Goal: Task Accomplishment & Management: Use online tool/utility

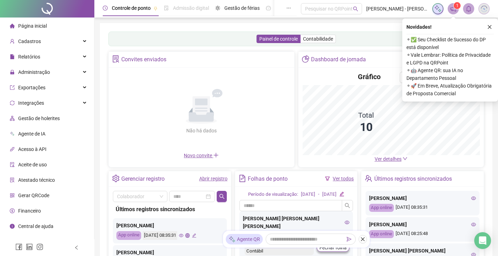
click at [487, 27] on icon "close" at bounding box center [489, 26] width 5 height 5
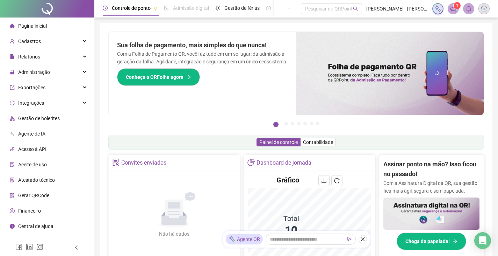
click at [32, 208] on span "Financeiro" at bounding box center [29, 211] width 23 height 6
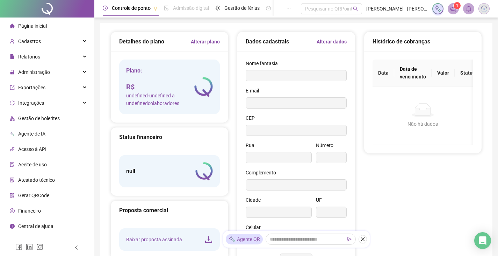
click at [452, 7] on icon "notification" at bounding box center [453, 9] width 6 height 6
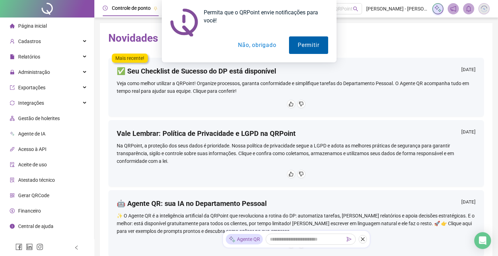
click at [298, 45] on button "Permitir" at bounding box center [308, 44] width 39 height 17
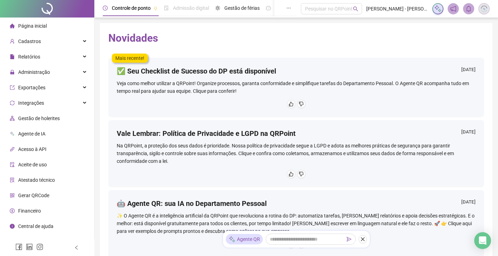
click at [28, 211] on span "Financeiro" at bounding box center [29, 211] width 23 height 6
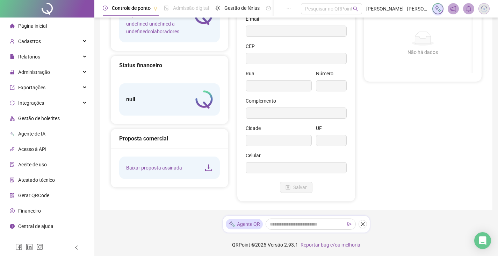
scroll to position [73, 0]
click at [480, 240] on icon "Open Intercom Messenger" at bounding box center [482, 240] width 9 height 9
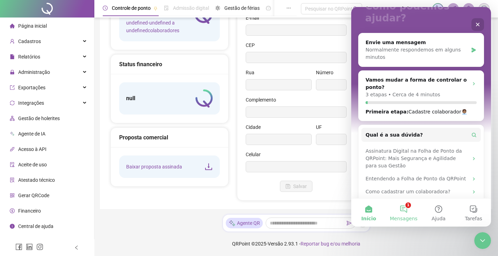
scroll to position [69, 0]
click at [405, 216] on span "Mensagens" at bounding box center [404, 218] width 28 height 5
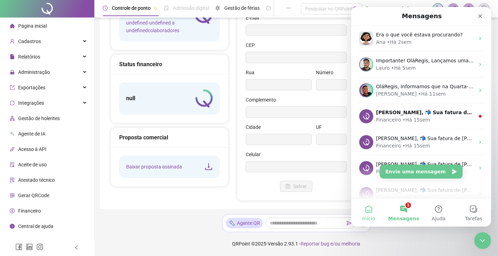
click at [365, 214] on button "Início" at bounding box center [368, 212] width 35 height 28
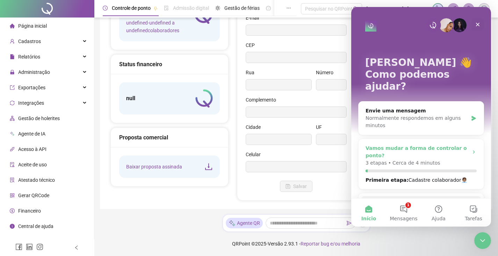
scroll to position [35, 0]
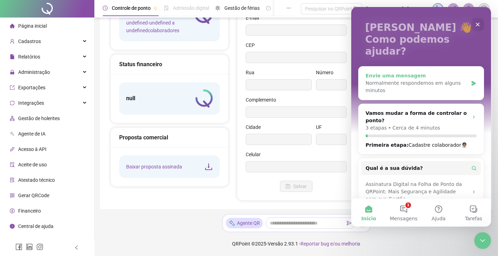
click at [472, 81] on icon "Messenger da Intercom" at bounding box center [474, 83] width 4 height 5
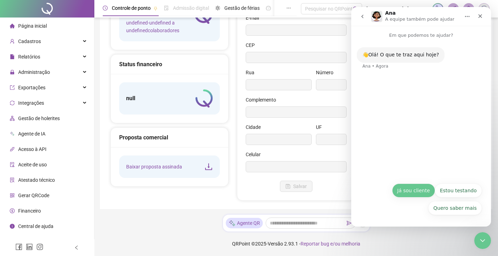
click at [416, 191] on button "Já sou cliente" at bounding box center [413, 190] width 43 height 14
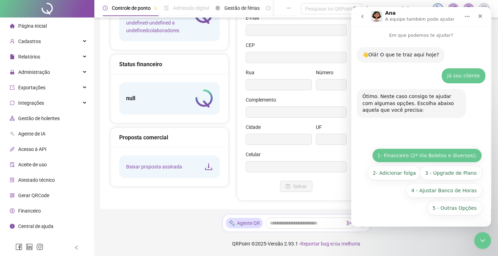
click at [444, 155] on button "1- Financeiro (2ª Via Boletos e diversos);" at bounding box center [427, 155] width 110 height 14
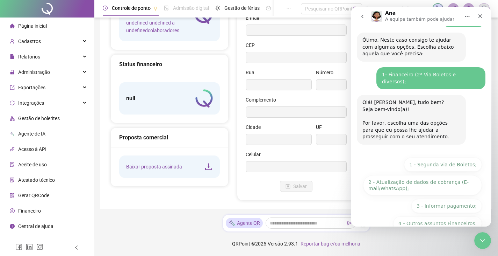
scroll to position [65, 0]
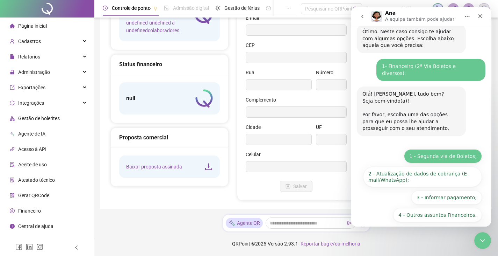
click at [455, 149] on button "1 - Segunda via de Boletos;" at bounding box center [443, 156] width 78 height 14
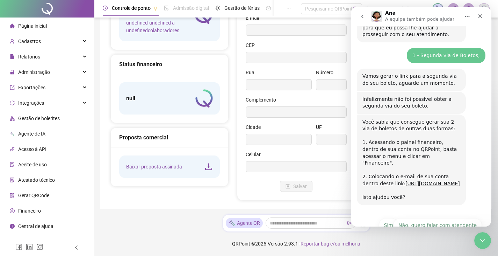
scroll to position [176, 0]
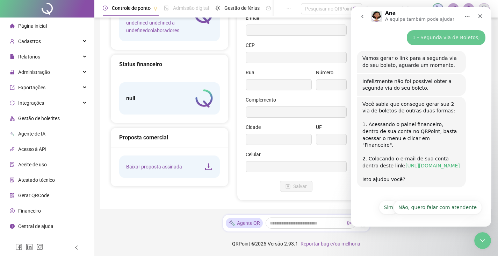
click at [406, 163] on link "[URL][DOMAIN_NAME]" at bounding box center [433, 166] width 55 height 6
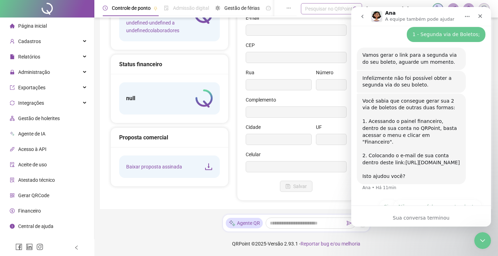
scroll to position [179, 0]
click at [478, 13] on div "Fechar" at bounding box center [480, 16] width 13 height 13
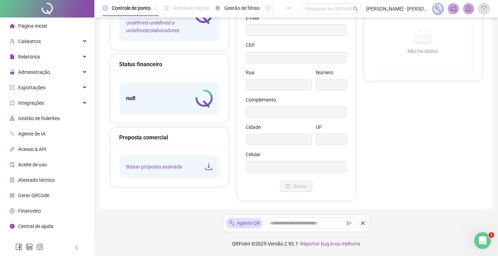
scroll to position [172, 0]
